Goal: Find specific page/section: Find specific page/section

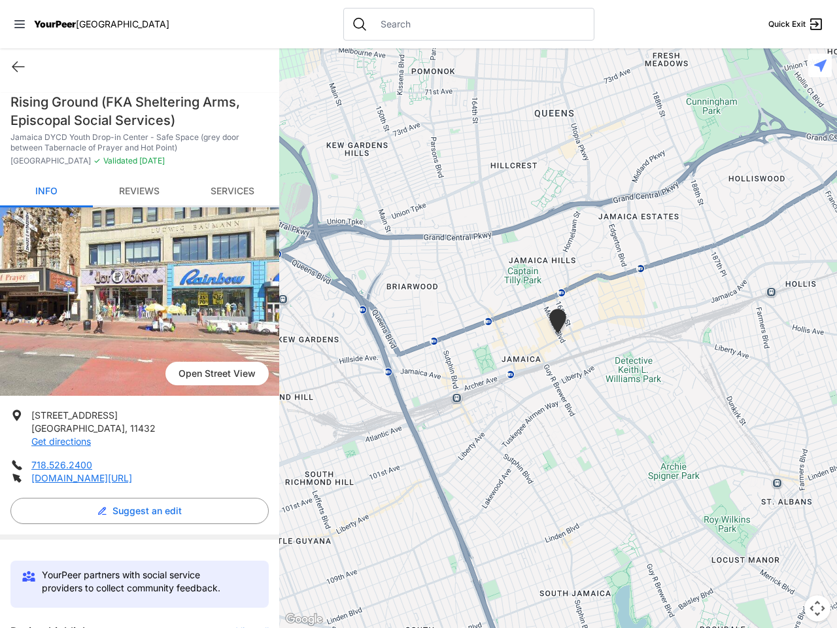
click at [20, 24] on icon at bounding box center [19, 24] width 10 height 8
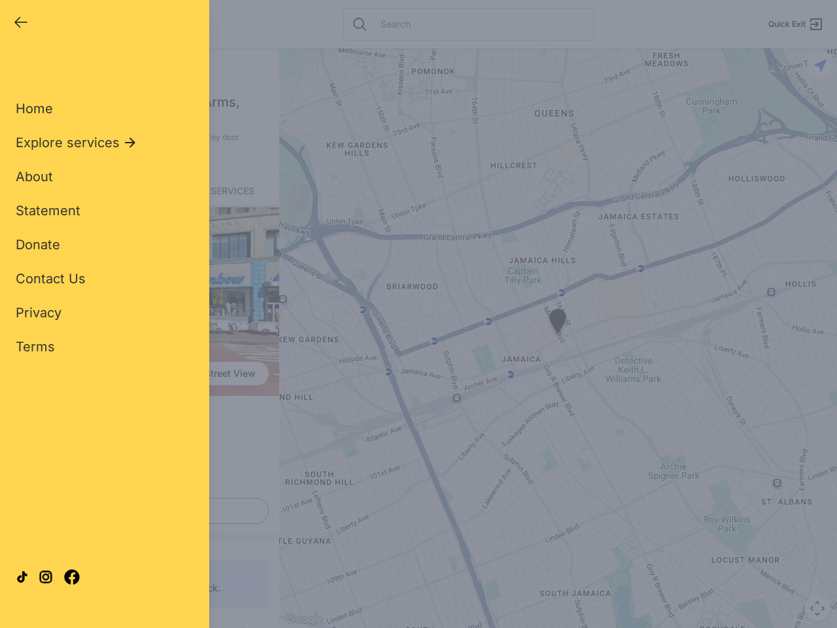
click at [18, 67] on div "Home Explore services About Statement Donate Contact Us Privacy Terms" at bounding box center [105, 207] width 178 height 298
click at [136, 511] on div "Single Adult Families Soup Kitchen Food Pantry Toiletries Restrooms Showers Lau…" at bounding box center [105, 300] width 178 height 484
click at [246, 626] on div "Close panel YourPeer [GEOGRAPHIC_DATA] Quick Exit Single Adult Families Soup Ki…" at bounding box center [418, 314] width 837 height 628
click at [558, 338] on div "Close panel YourPeer [GEOGRAPHIC_DATA] Quick Exit Single Adult Families Soup Ki…" at bounding box center [418, 314] width 837 height 628
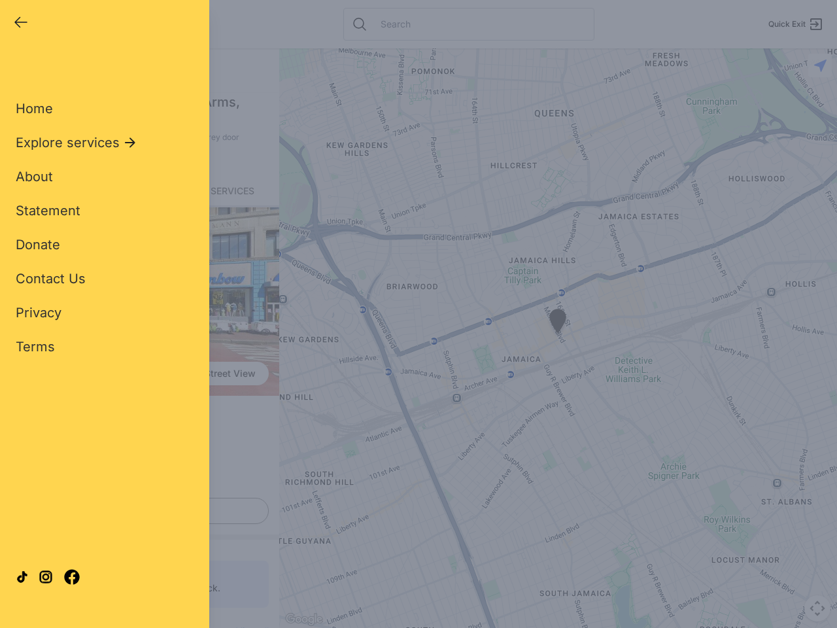
click at [558, 338] on div "Close panel YourPeer [GEOGRAPHIC_DATA] Quick Exit Single Adult Families Soup Ki…" at bounding box center [418, 314] width 837 height 628
click at [558, 323] on div "Close panel YourPeer [GEOGRAPHIC_DATA] Quick Exit Single Adult Families Soup Ki…" at bounding box center [418, 314] width 837 height 628
click at [818, 608] on div "Close panel YourPeer [GEOGRAPHIC_DATA] Quick Exit Single Adult Families Soup Ki…" at bounding box center [418, 314] width 837 height 628
click at [820, 65] on div "Close panel YourPeer [GEOGRAPHIC_DATA] Quick Exit Single Adult Families Soup Ki…" at bounding box center [418, 314] width 837 height 628
